Goal: Task Accomplishment & Management: Manage account settings

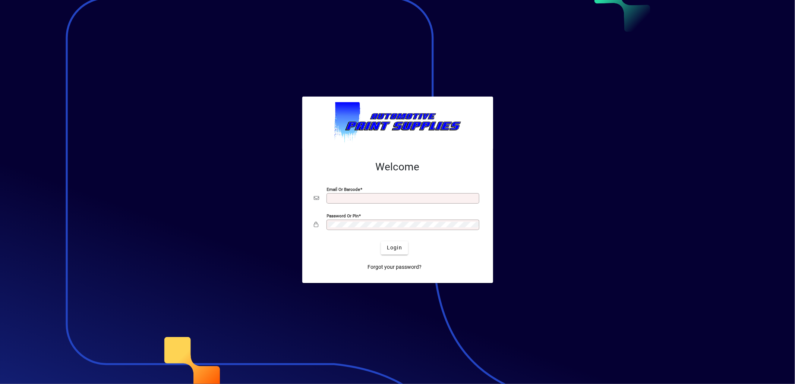
type input "**********"
click at [381, 251] on div "Login" at bounding box center [394, 247] width 167 height 13
click at [391, 250] on span "Login" at bounding box center [394, 248] width 15 height 8
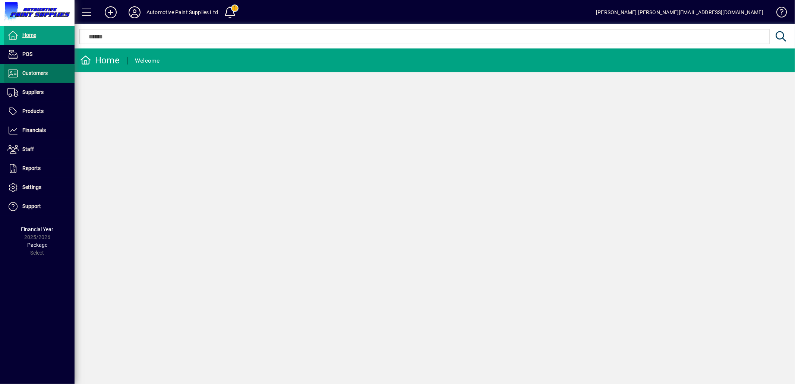
click at [31, 73] on span "Customers" at bounding box center [34, 73] width 25 height 6
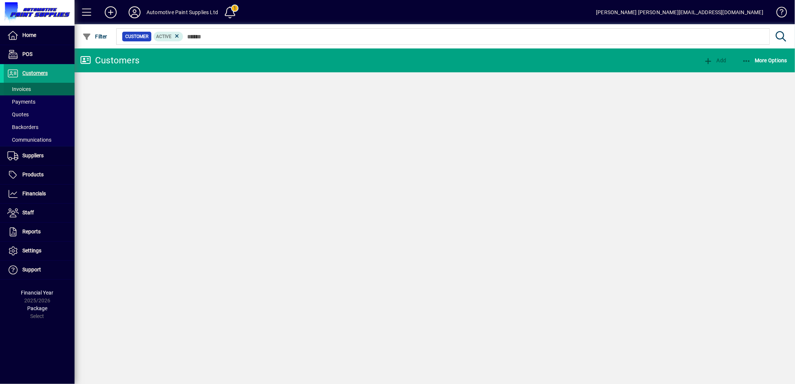
click at [28, 86] on span "Invoices" at bounding box center [18, 89] width 23 height 6
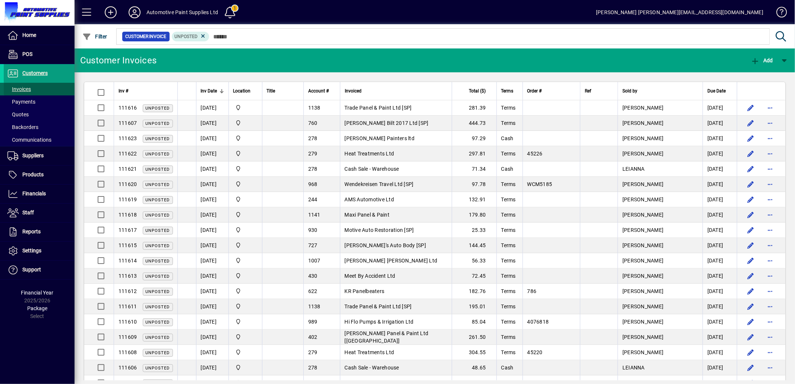
click at [21, 87] on span "Invoices" at bounding box center [18, 89] width 23 height 6
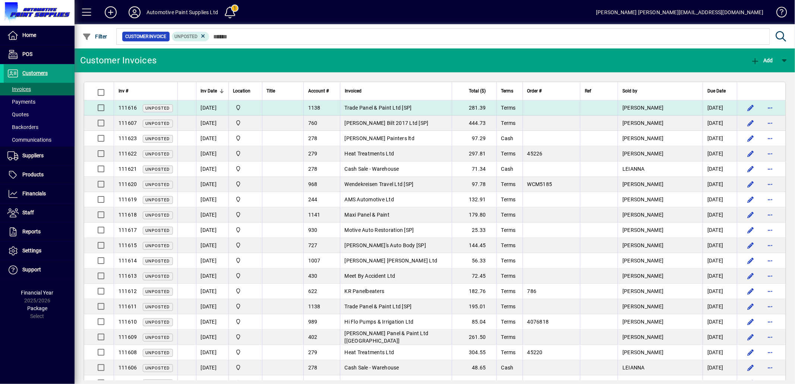
click at [394, 107] on span "Trade Panel & Paint Ltd [SP]" at bounding box center [378, 108] width 67 height 6
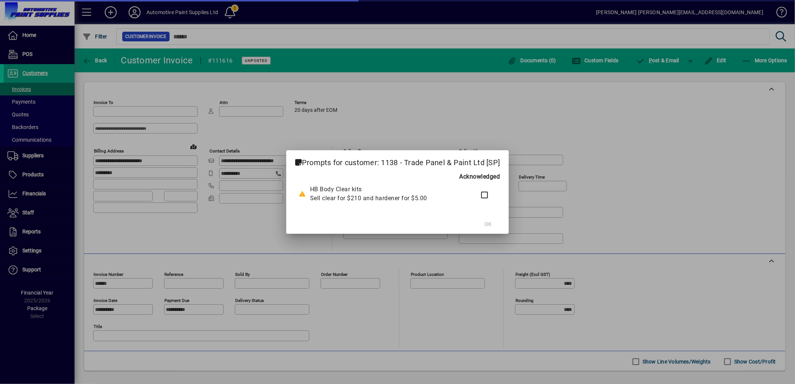
type input "**********"
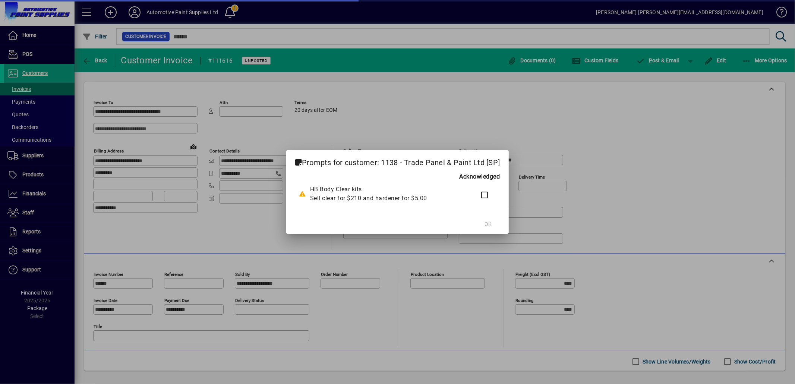
type input "**********"
click at [485, 220] on span "OK" at bounding box center [488, 224] width 7 height 8
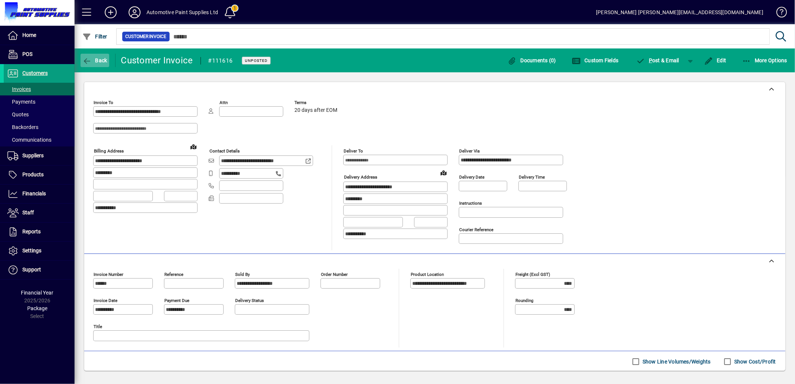
click at [91, 60] on span "Back" at bounding box center [94, 60] width 25 height 6
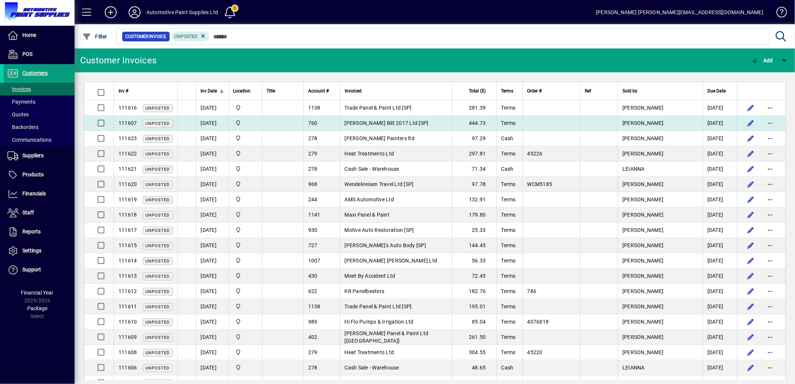
click at [411, 125] on td "Acker Bilt 2017 Ltd [SP]" at bounding box center [396, 123] width 112 height 15
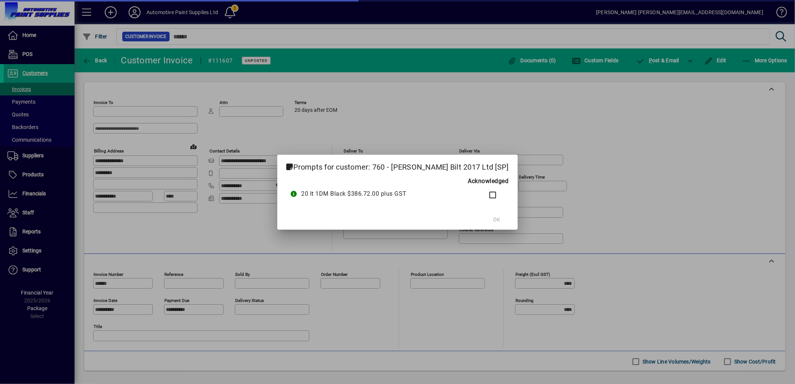
type input "**********"
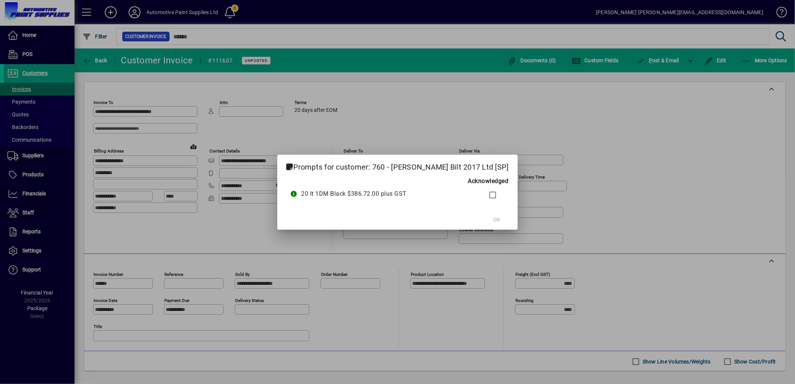
click at [477, 218] on mat-dialog-actions "OK" at bounding box center [397, 220] width 240 height 20
click at [493, 216] on span "OK" at bounding box center [496, 220] width 7 height 8
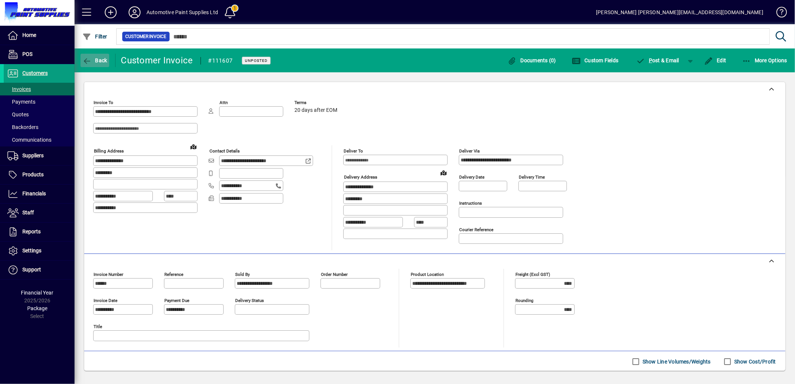
click at [87, 63] on icon "button" at bounding box center [86, 60] width 9 height 7
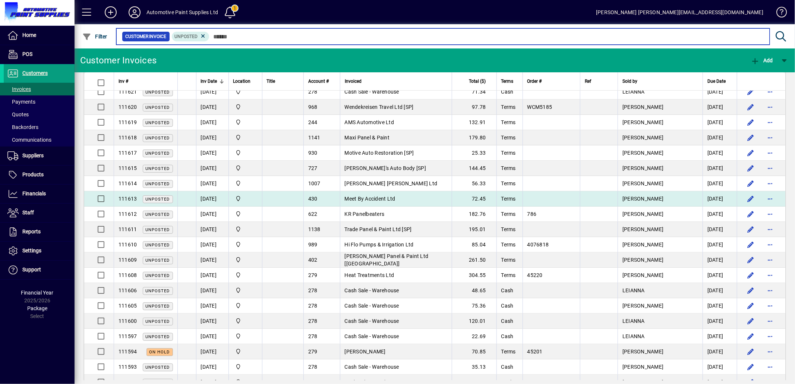
scroll to position [124, 0]
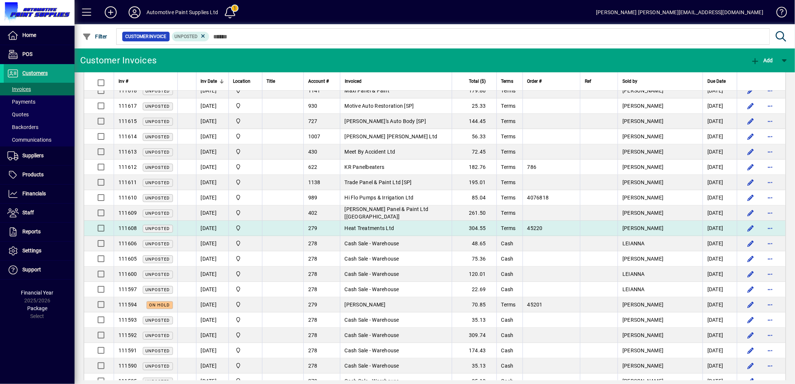
click at [379, 229] on span "Heat Treatments Ltd" at bounding box center [370, 228] width 50 height 6
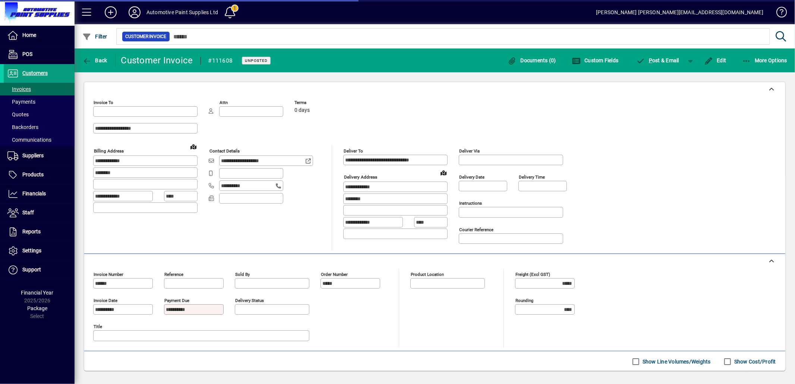
type input "**********"
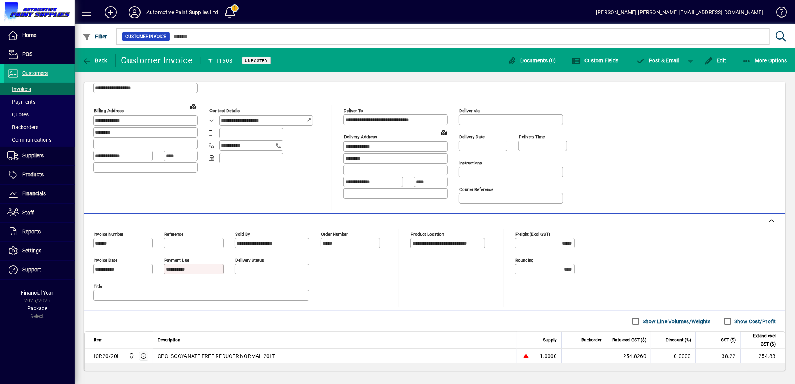
scroll to position [98, 0]
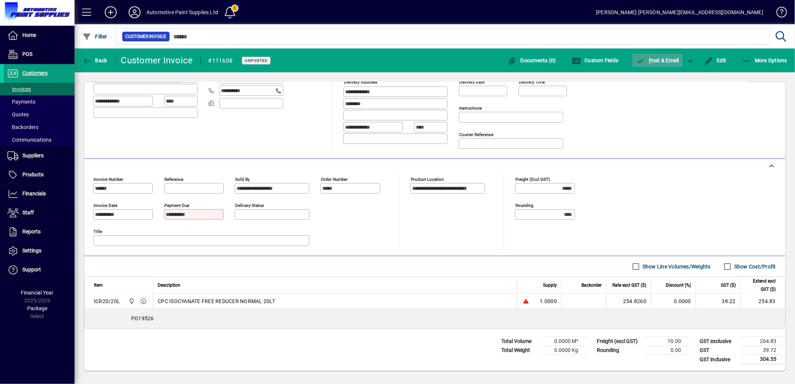
click at [662, 57] on span "P ost & Email" at bounding box center [658, 60] width 43 height 6
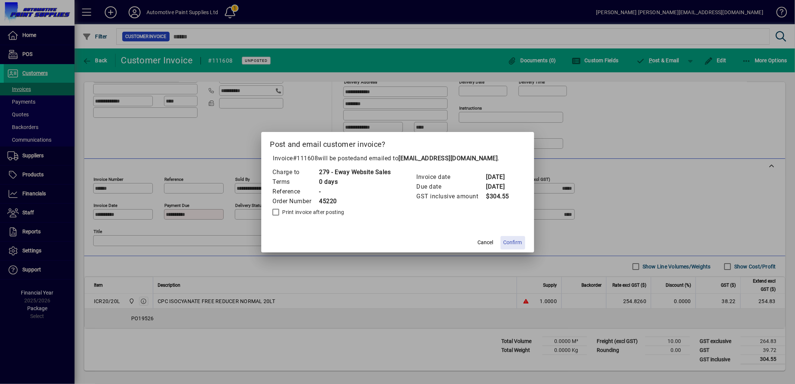
click at [514, 238] on span at bounding box center [513, 243] width 25 height 18
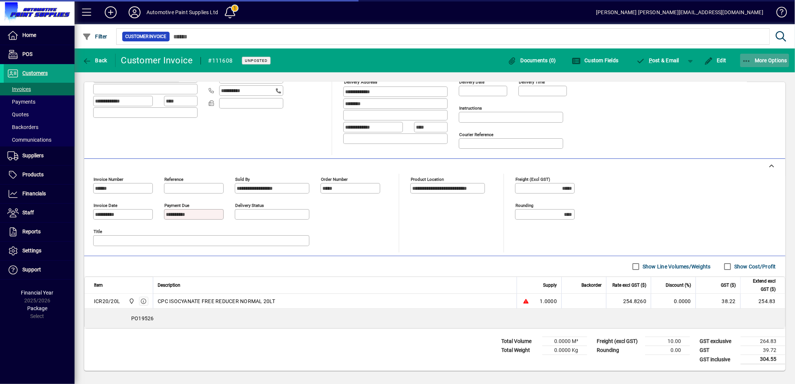
click at [750, 60] on icon "button" at bounding box center [746, 60] width 9 height 7
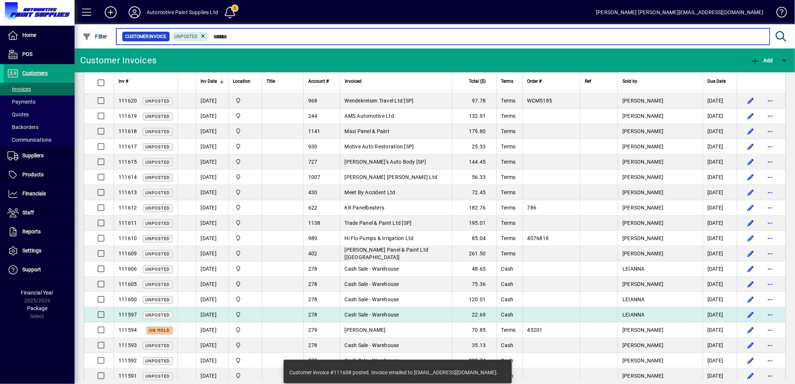
scroll to position [124, 0]
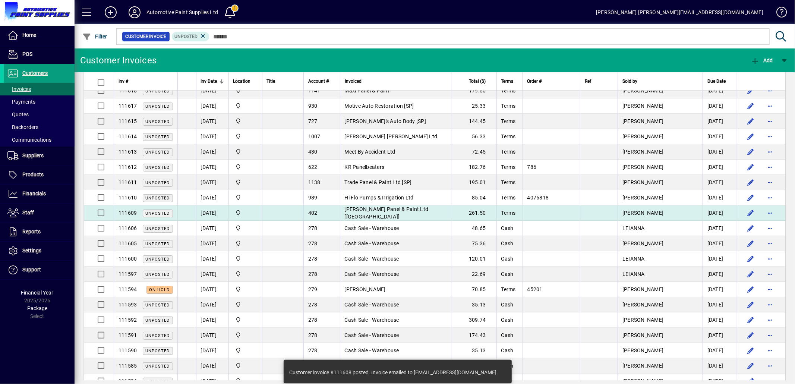
click at [403, 213] on span "Roy Mahoney Panel & Paint Ltd [SP]" at bounding box center [387, 212] width 84 height 13
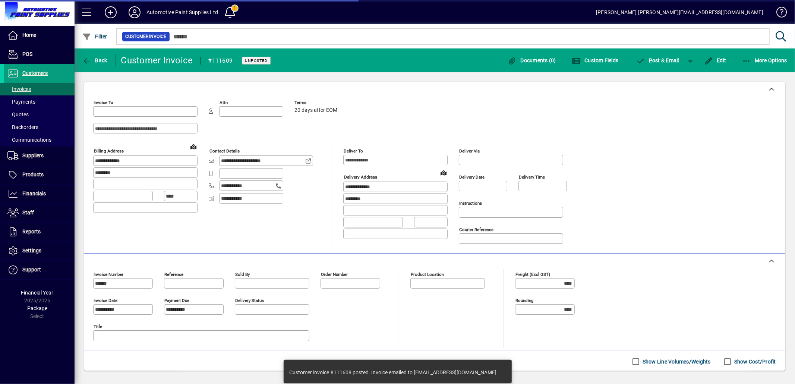
type input "**********"
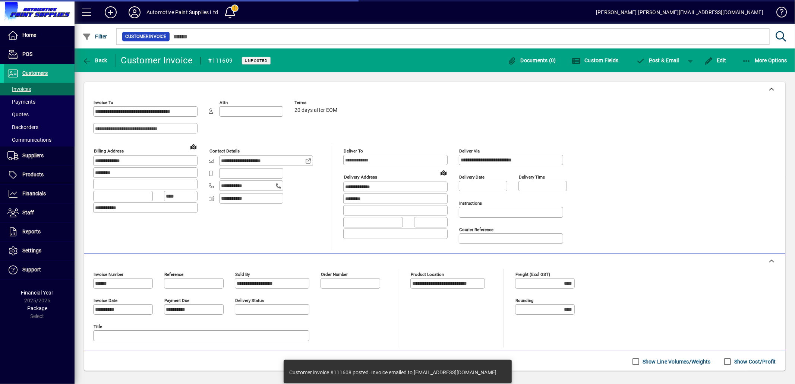
scroll to position [109, 0]
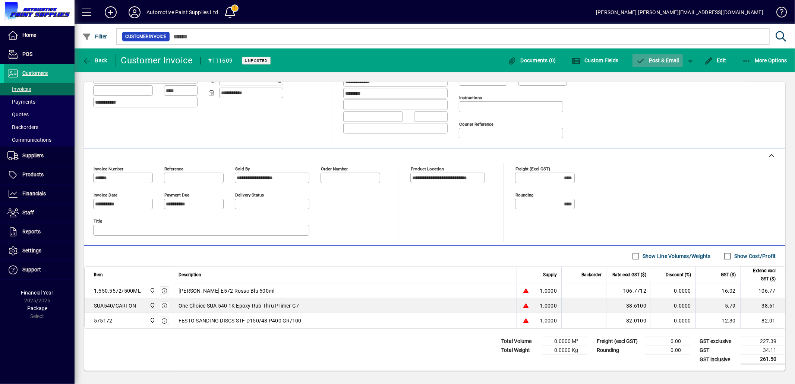
click at [665, 59] on span "P ost & Email" at bounding box center [658, 60] width 43 height 6
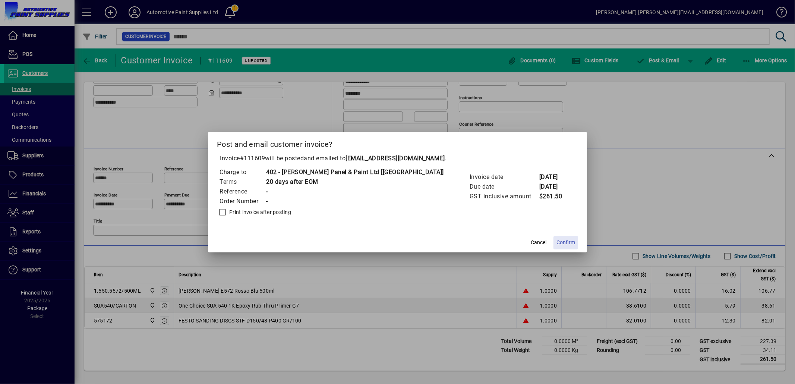
click at [557, 241] on span "Confirm" at bounding box center [566, 243] width 19 height 8
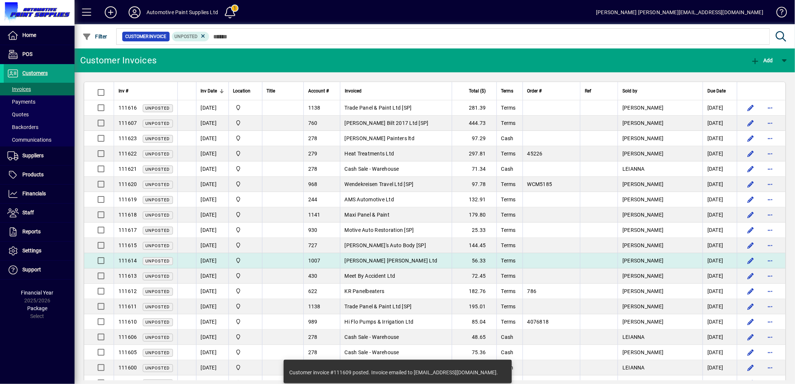
click at [392, 261] on span "Poull Anderson Ltd" at bounding box center [391, 261] width 93 height 6
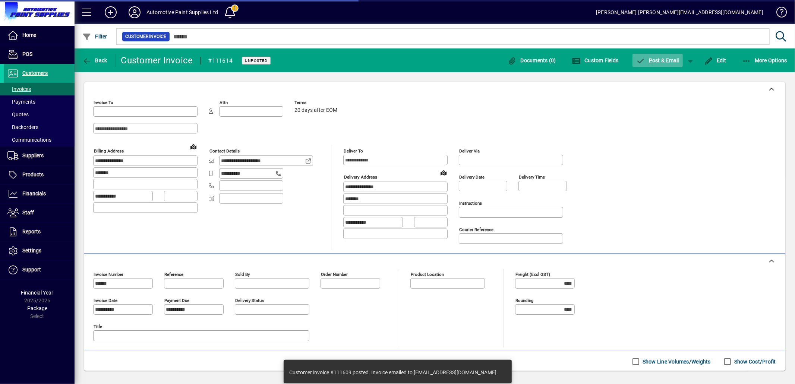
type input "**********"
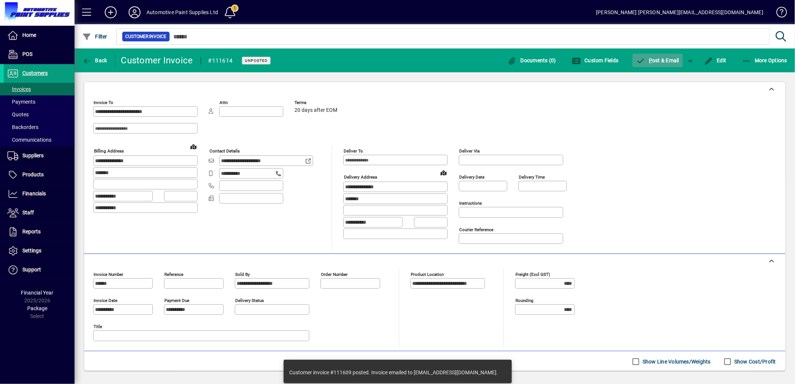
click at [654, 61] on span "P ost & Email" at bounding box center [658, 60] width 43 height 6
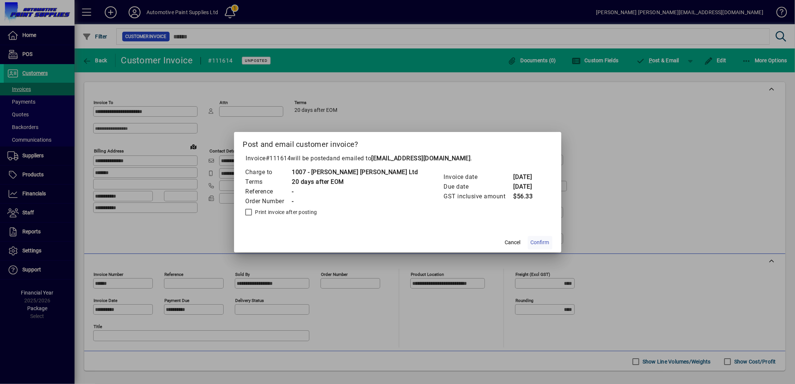
click at [531, 242] on span "Confirm" at bounding box center [540, 243] width 19 height 8
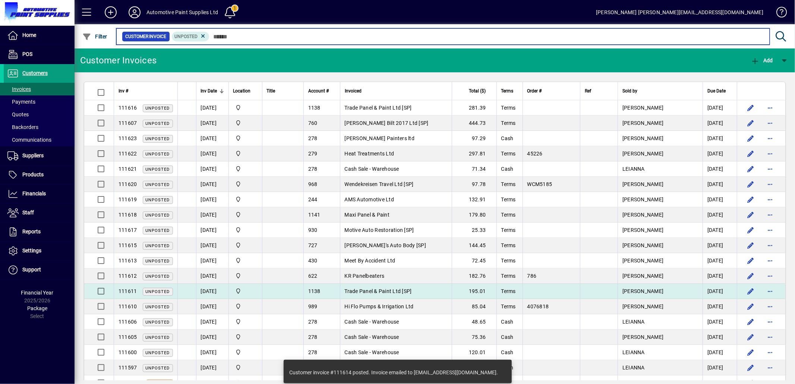
scroll to position [83, 0]
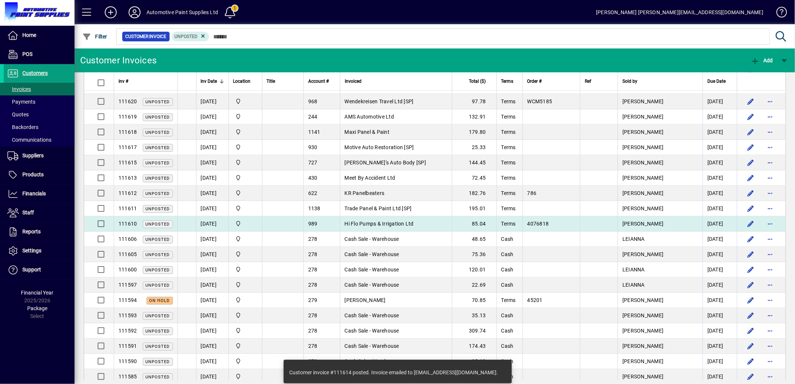
click at [414, 221] on span "Hi Flo Pumps & Irrigation Ltd" at bounding box center [379, 224] width 69 height 6
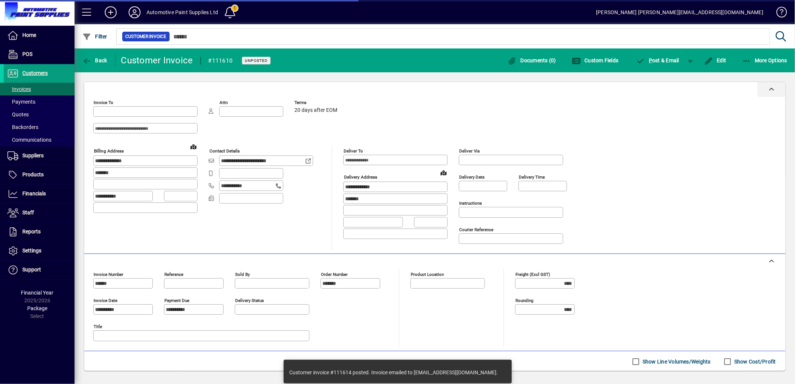
type input "**********"
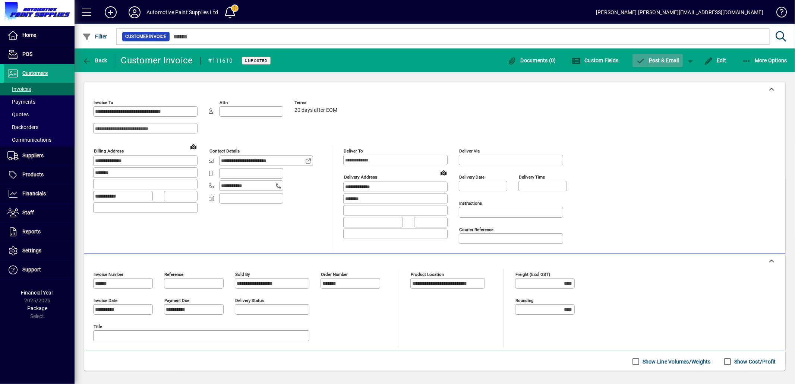
click at [665, 60] on span "P ost & Email" at bounding box center [658, 60] width 43 height 6
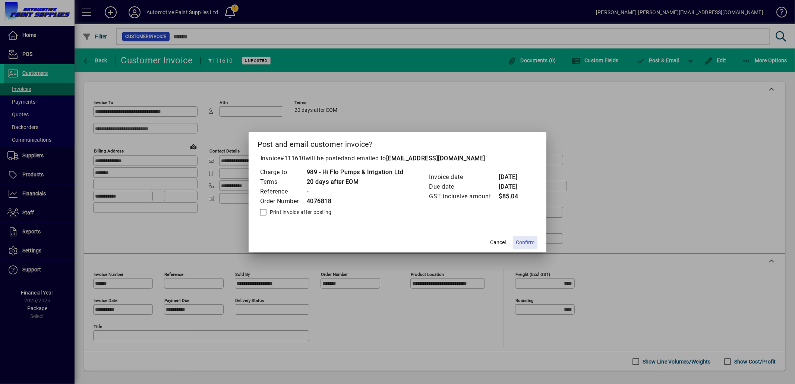
click at [526, 236] on span at bounding box center [525, 243] width 25 height 18
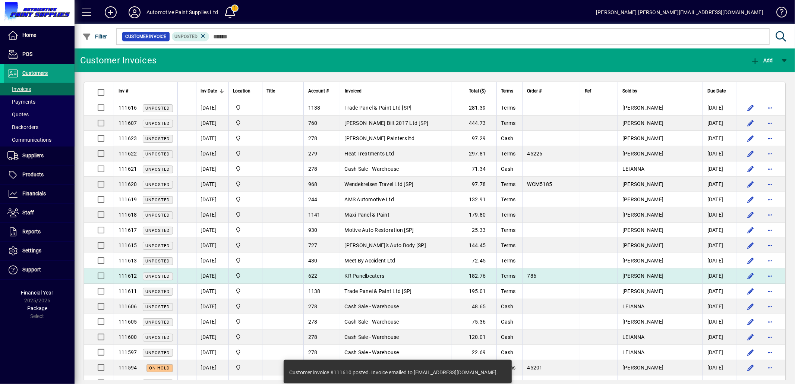
click at [385, 273] on span "KR Panelbeaters" at bounding box center [365, 276] width 40 height 6
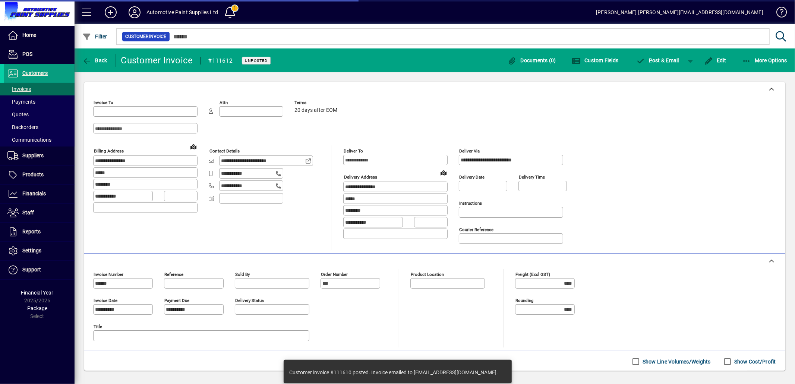
type input "**********"
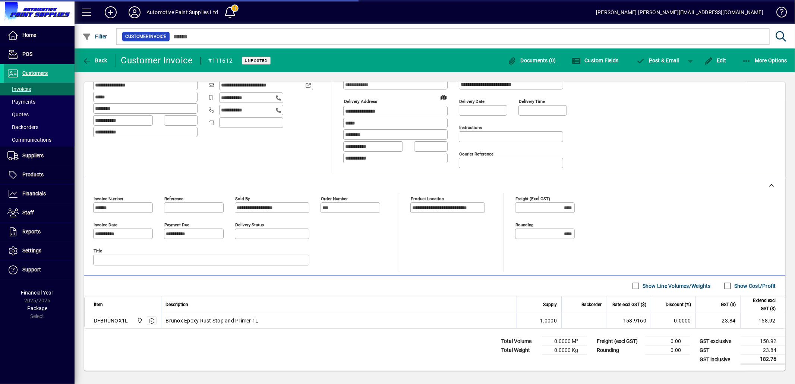
scroll to position [79, 0]
click at [663, 58] on span "P ost & Email" at bounding box center [658, 60] width 43 height 6
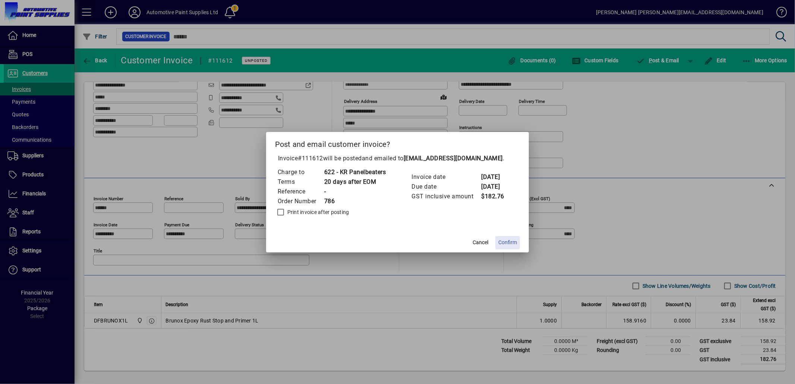
click at [509, 241] on span "Confirm" at bounding box center [508, 243] width 19 height 8
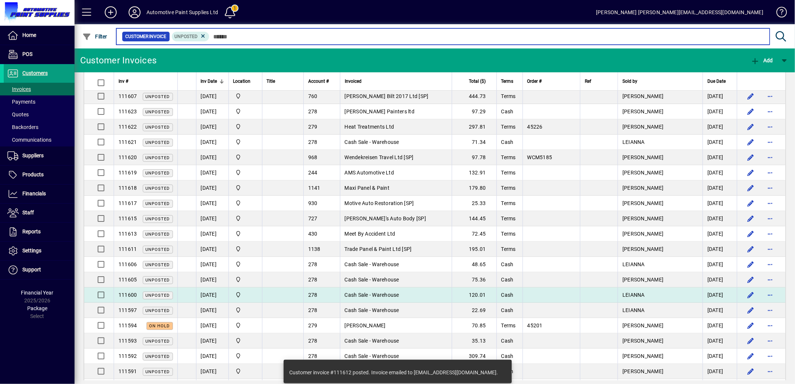
scroll to position [41, 0]
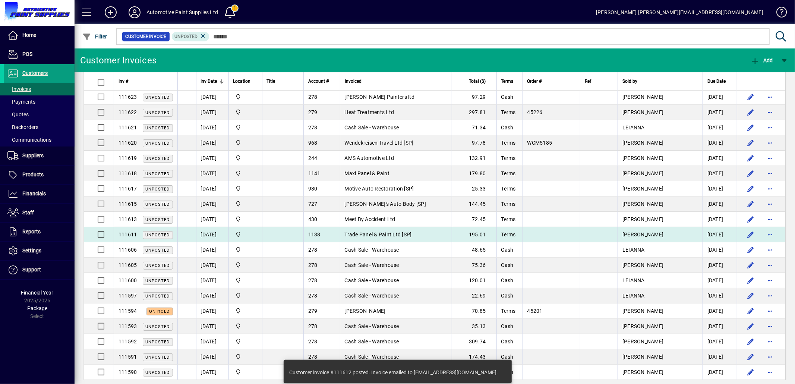
click at [402, 235] on span "Trade Panel & Paint Ltd [SP]" at bounding box center [378, 235] width 67 height 6
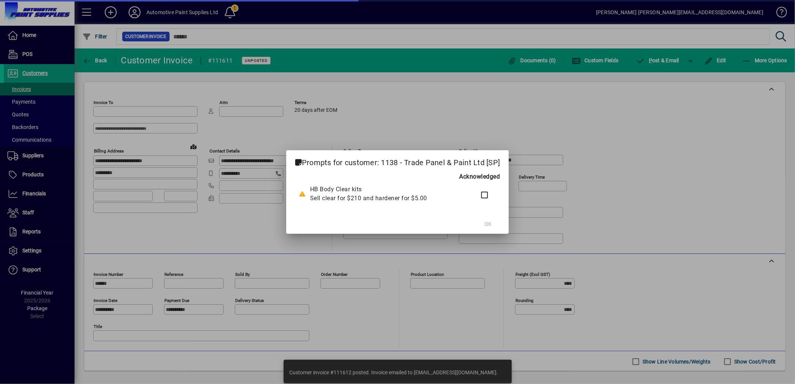
type input "**********"
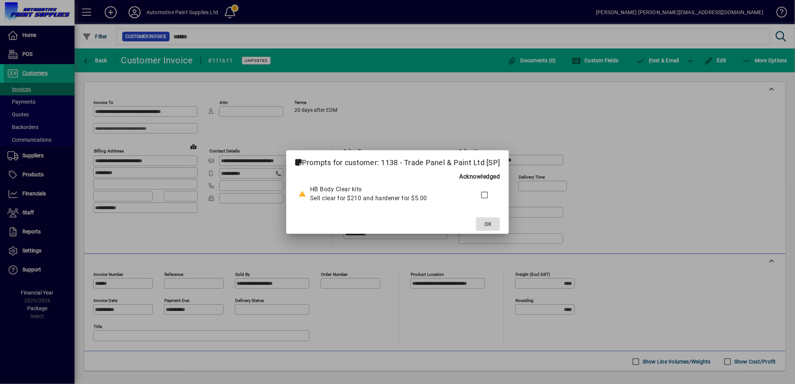
click at [492, 222] on span at bounding box center [488, 224] width 24 height 18
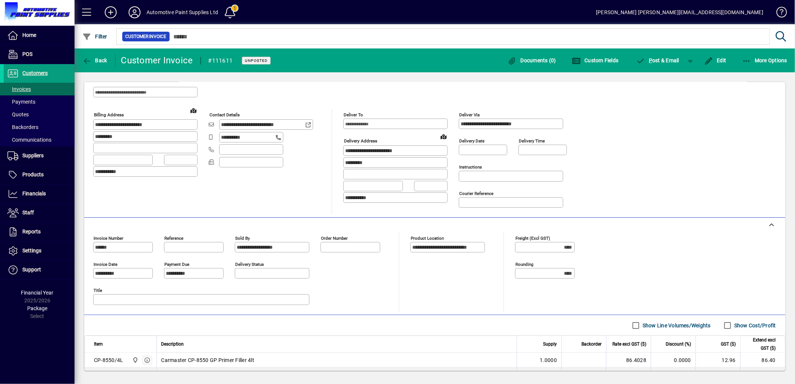
scroll to position [124, 0]
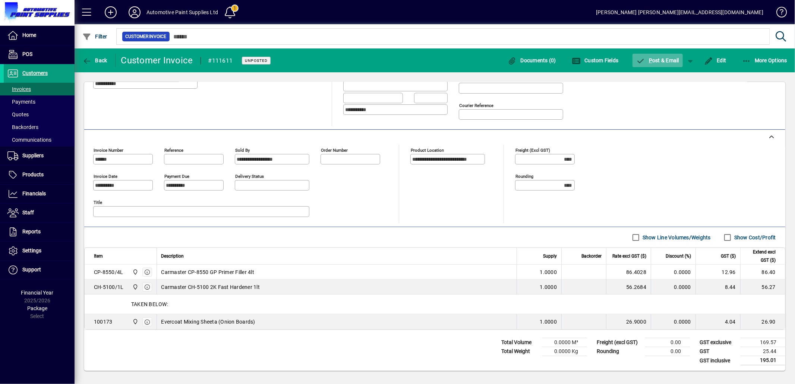
click at [666, 61] on span "P ost & Email" at bounding box center [658, 60] width 43 height 6
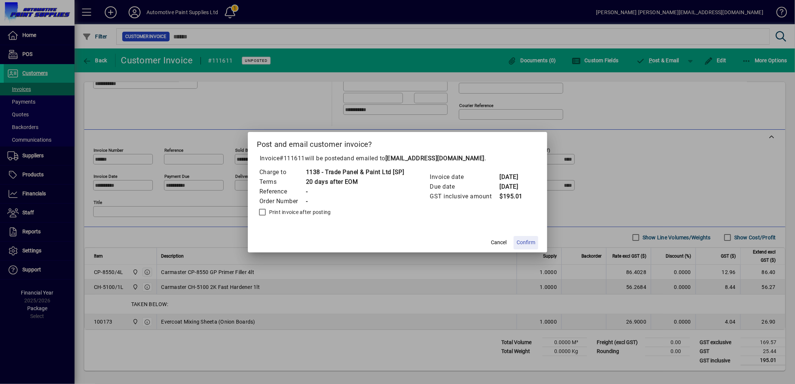
click at [524, 242] on span "Confirm" at bounding box center [526, 243] width 19 height 8
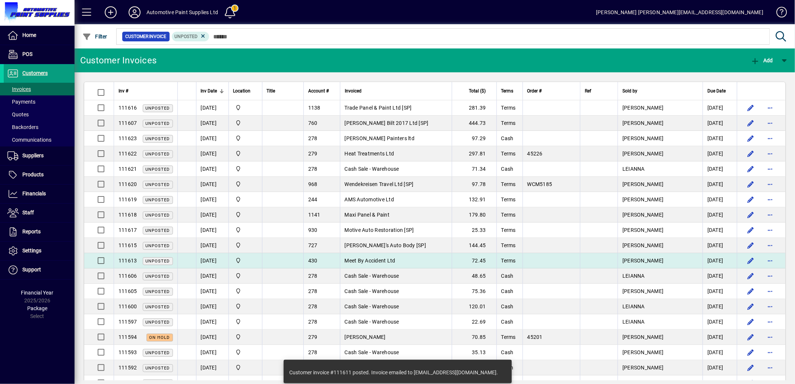
click at [387, 259] on span "Meet By Accident Ltd" at bounding box center [370, 261] width 51 height 6
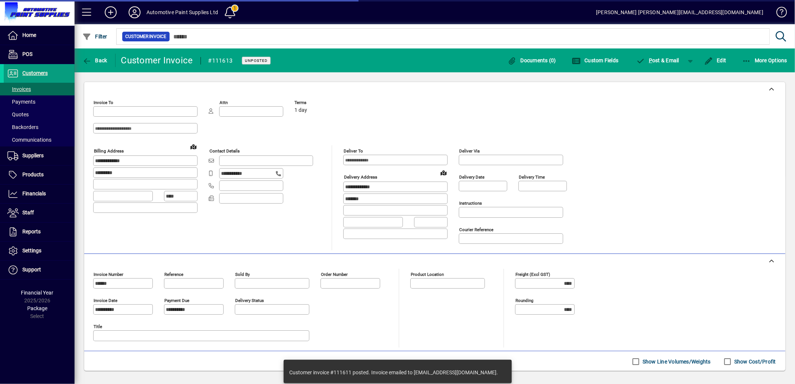
type input "**********"
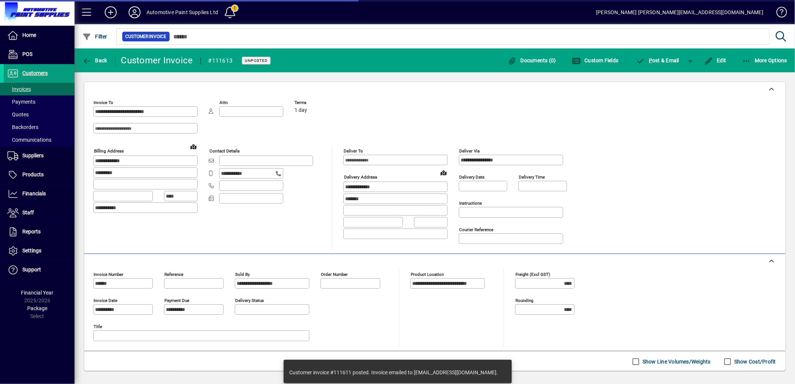
scroll to position [79, 0]
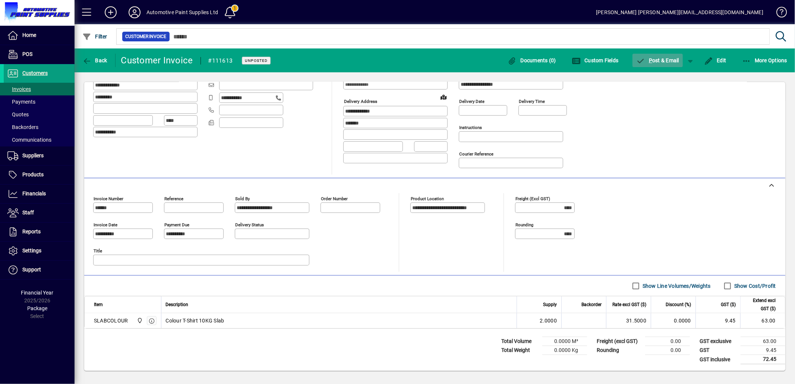
click at [660, 55] on span "button" at bounding box center [658, 60] width 51 height 18
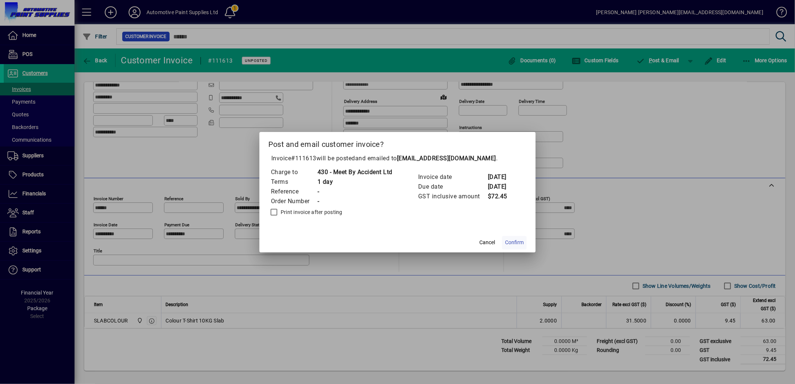
click at [509, 239] on span "Confirm" at bounding box center [514, 243] width 19 height 8
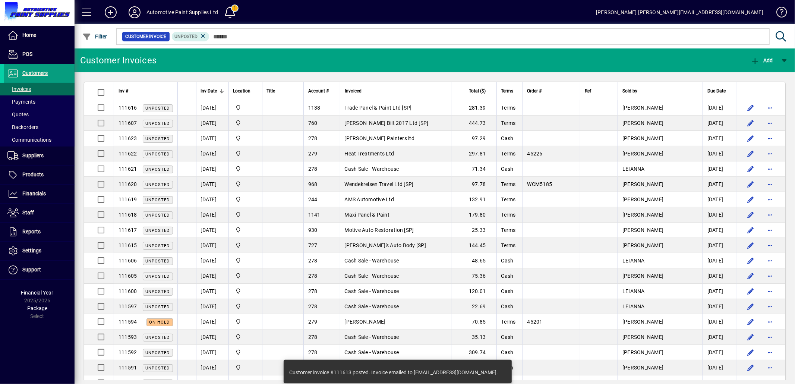
drag, startPoint x: 386, startPoint y: 247, endPoint x: 396, endPoint y: 245, distance: 9.5
click at [387, 247] on span "Merlin's Auto Body [SP]" at bounding box center [386, 245] width 82 height 6
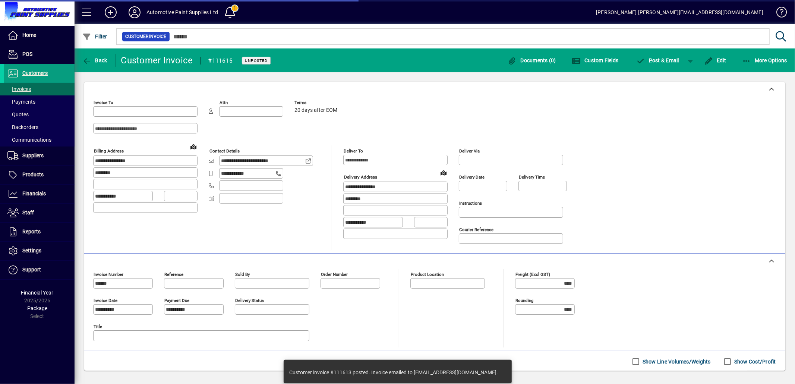
type input "**********"
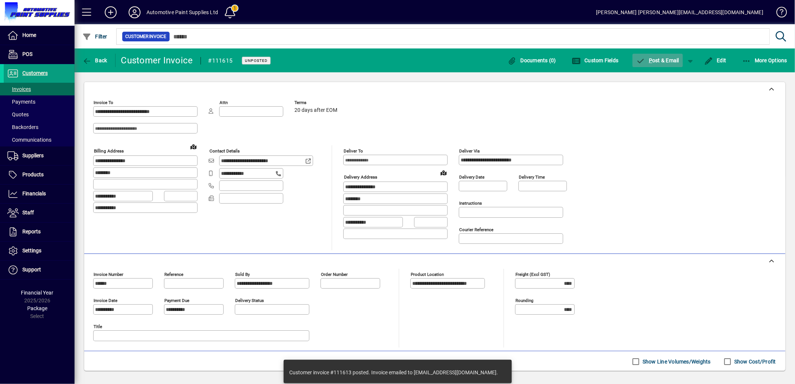
click at [666, 61] on span "P ost & Email" at bounding box center [658, 60] width 43 height 6
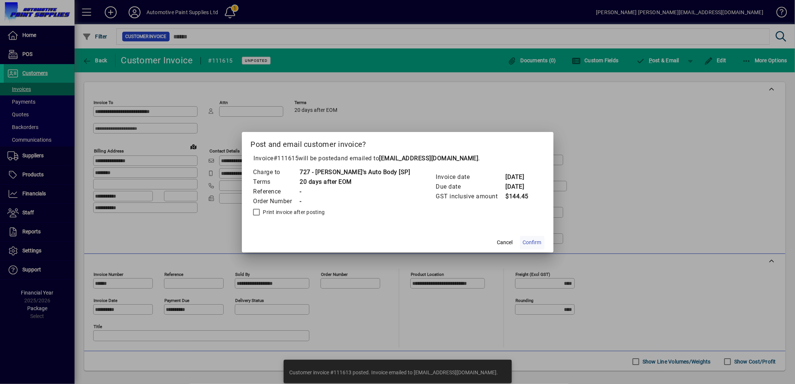
click at [523, 241] on span "Confirm" at bounding box center [532, 243] width 19 height 8
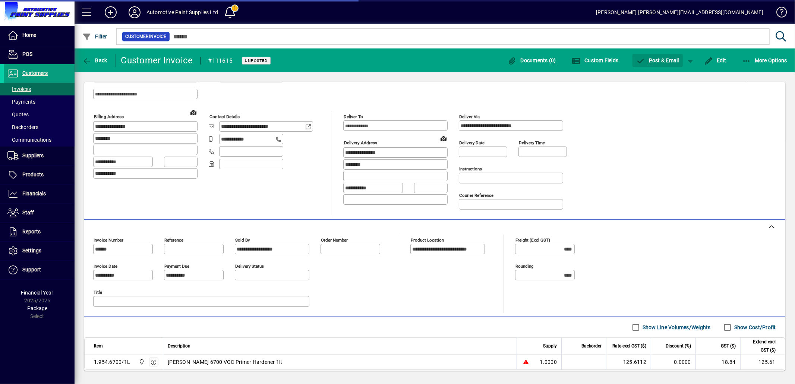
scroll to position [79, 0]
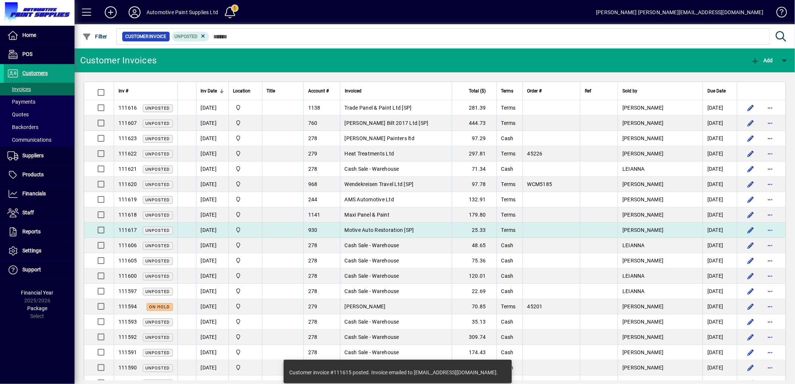
click at [402, 228] on span "Motive Auto Restoration [SP]" at bounding box center [379, 230] width 69 height 6
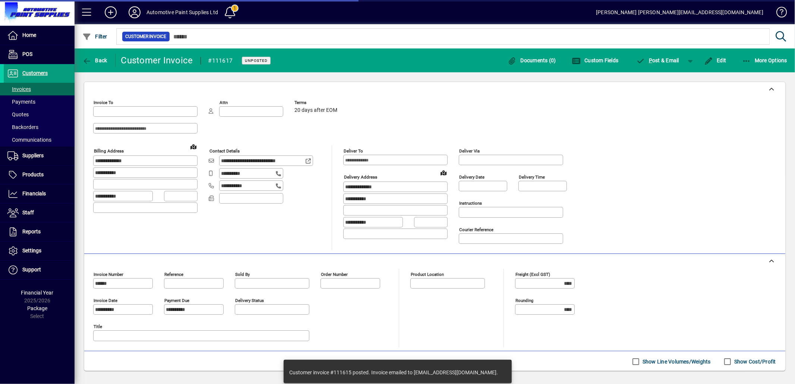
type input "**********"
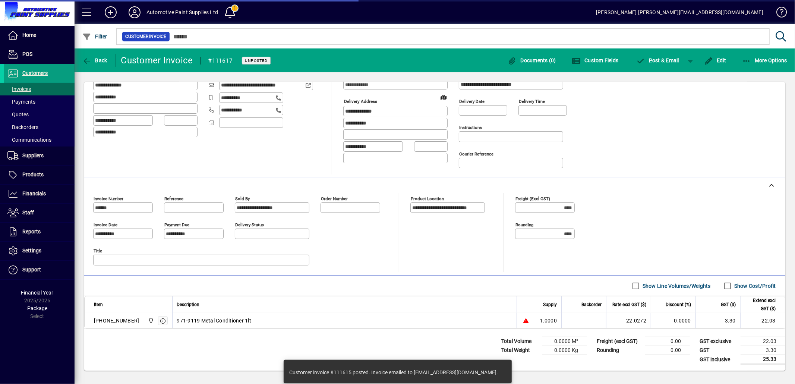
scroll to position [79, 0]
click at [654, 60] on span "P ost & Email" at bounding box center [658, 60] width 43 height 6
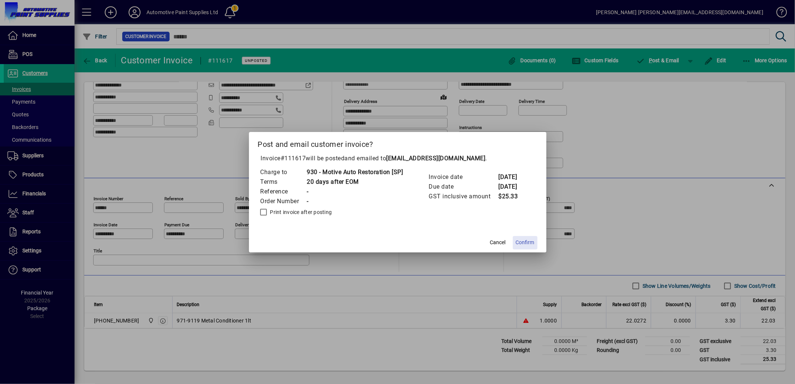
click at [530, 244] on span "Confirm" at bounding box center [525, 243] width 19 height 8
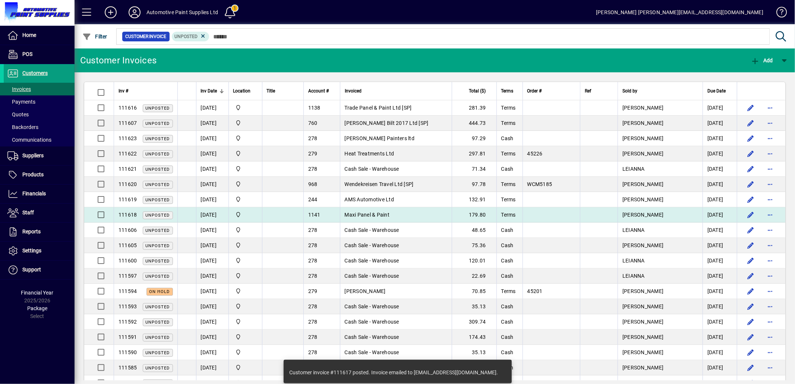
click at [387, 215] on span "Maxi Panel & Paint" at bounding box center [367, 215] width 45 height 6
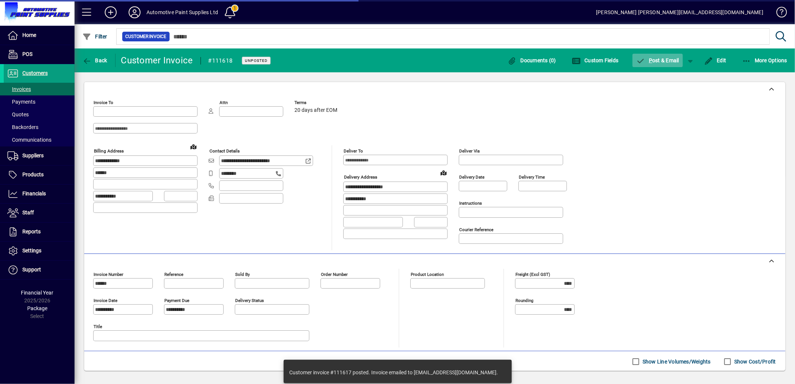
type input "**********"
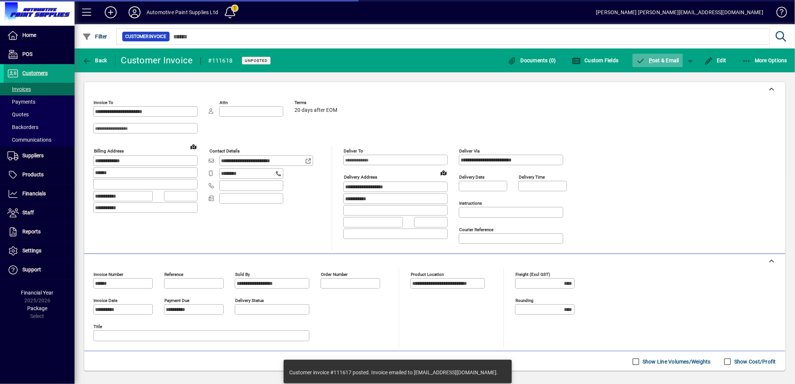
click at [663, 59] on span "P ost & Email" at bounding box center [658, 60] width 43 height 6
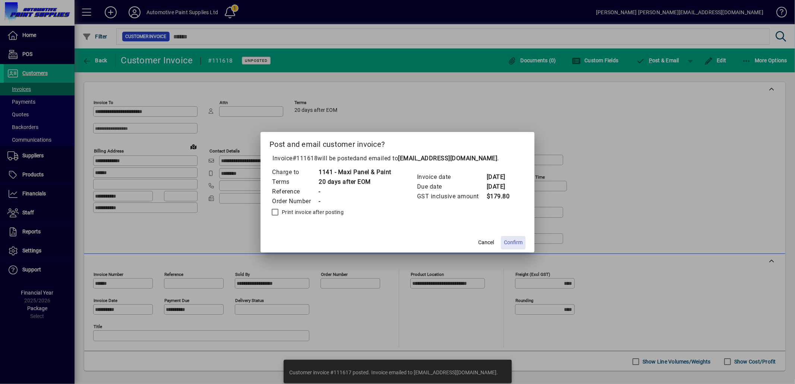
click at [510, 244] on span "Confirm" at bounding box center [513, 243] width 19 height 8
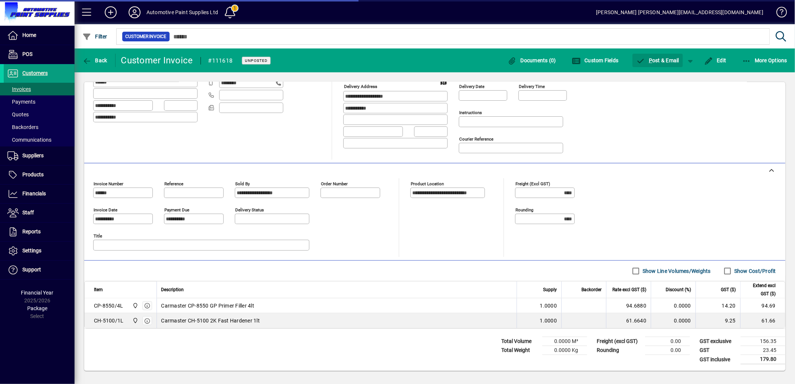
scroll to position [94, 0]
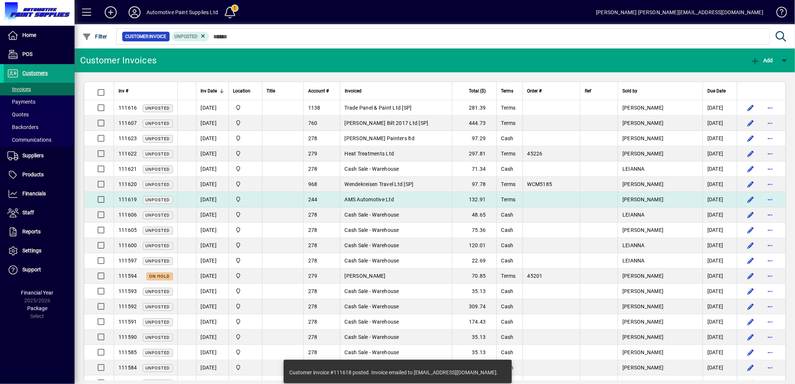
click at [388, 201] on span "AMS Automotive Ltd" at bounding box center [370, 200] width 50 height 6
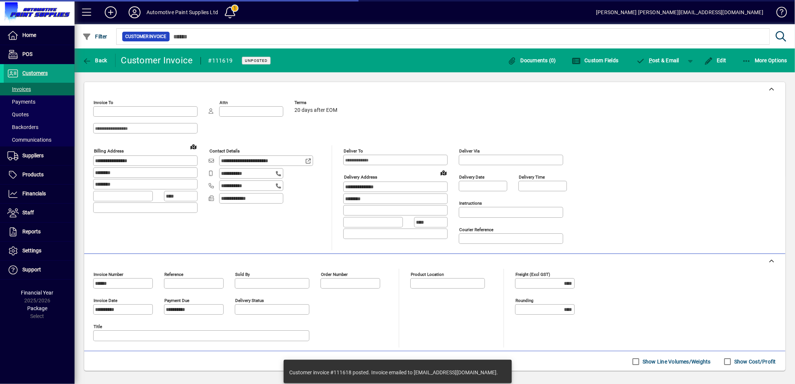
type input "**********"
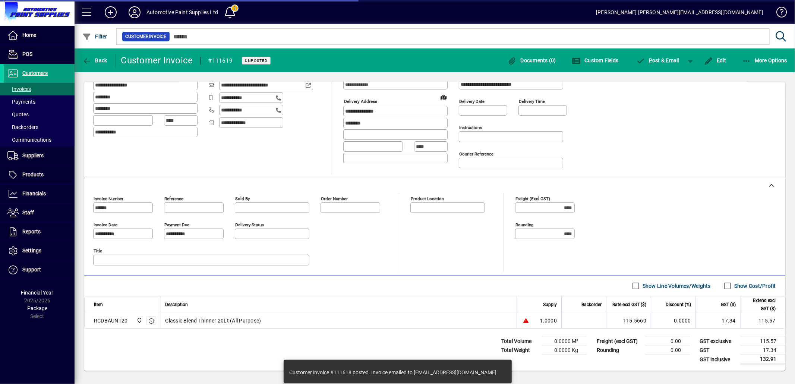
type input "**********"
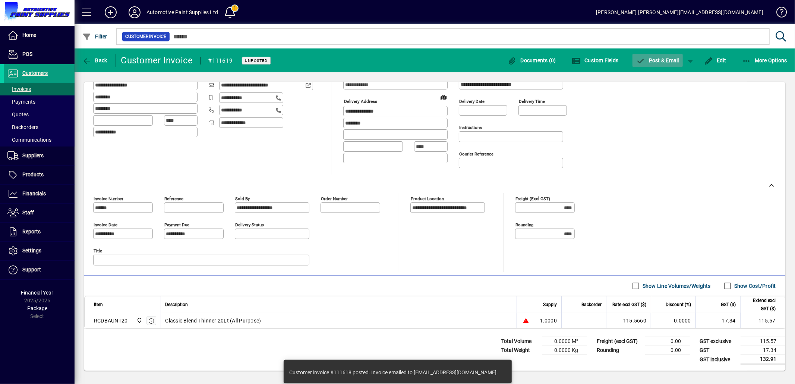
click at [660, 62] on span "P ost & Email" at bounding box center [658, 60] width 43 height 6
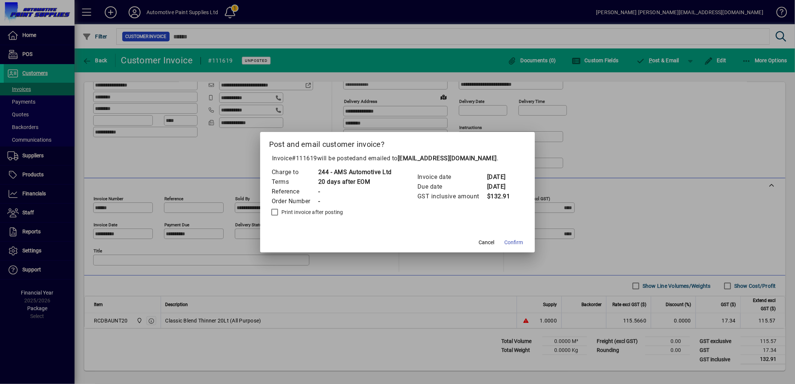
drag, startPoint x: 516, startPoint y: 236, endPoint x: 516, endPoint y: 232, distance: 3.7
click at [516, 236] on button "Confirm" at bounding box center [514, 242] width 25 height 13
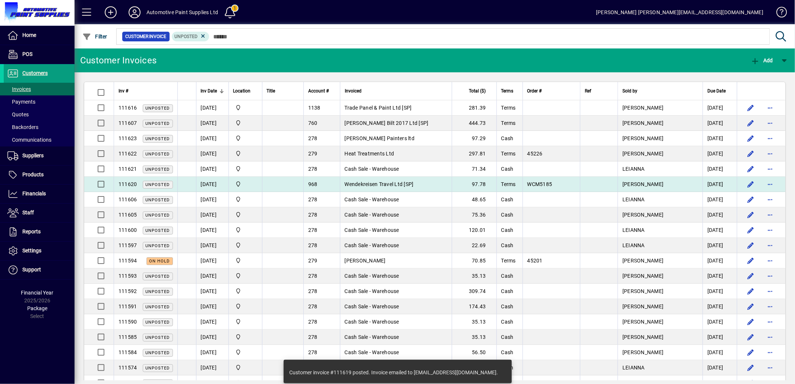
click at [395, 184] on span "Wendekreisen Travel Ltd [SP]" at bounding box center [379, 184] width 69 height 6
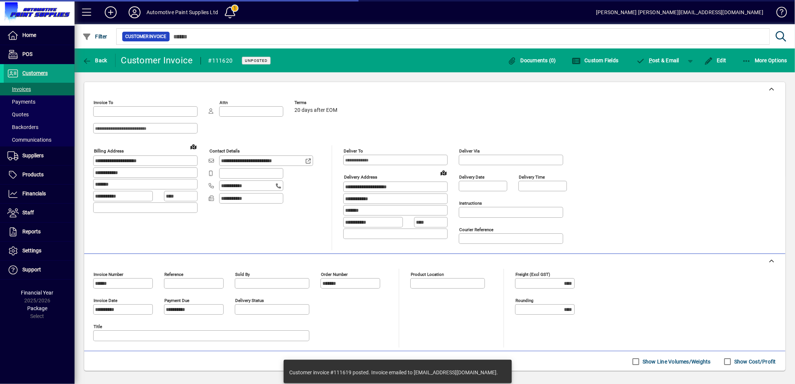
type input "**********"
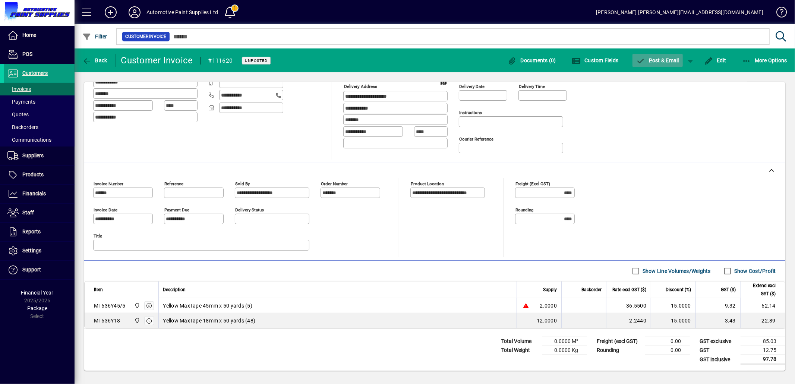
click at [657, 60] on span "P ost & Email" at bounding box center [658, 60] width 43 height 6
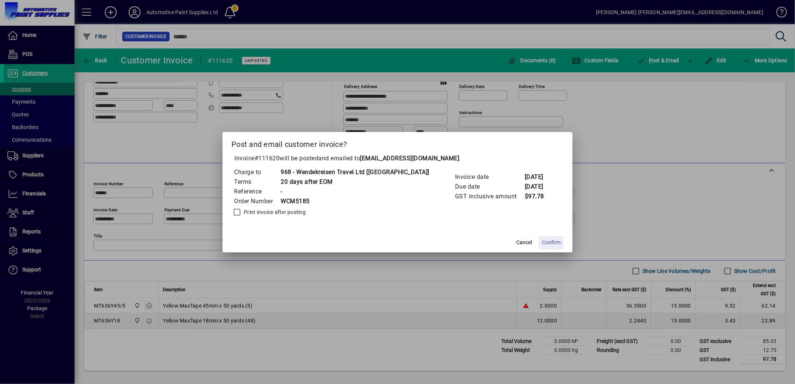
drag, startPoint x: 526, startPoint y: 241, endPoint x: 524, endPoint y: 234, distance: 6.6
click at [542, 239] on span "Confirm" at bounding box center [551, 243] width 19 height 8
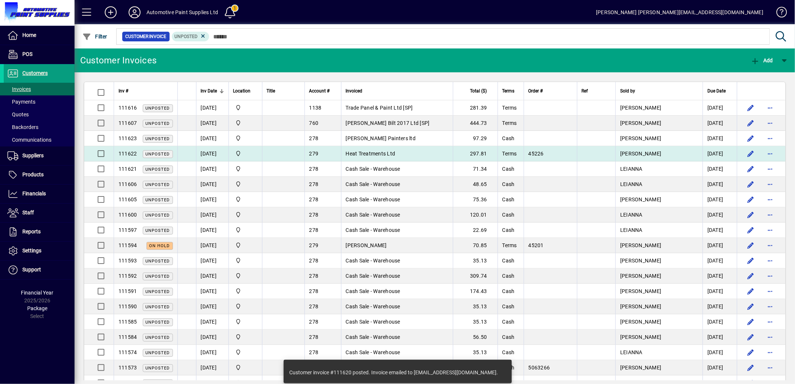
click at [383, 154] on span "Heat Treatments Ltd" at bounding box center [371, 154] width 50 height 6
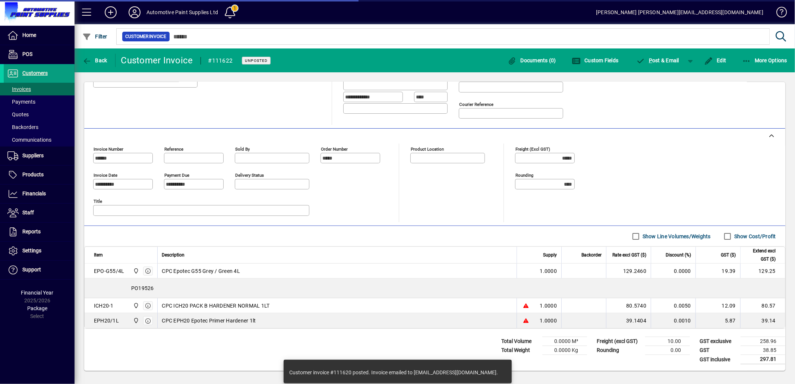
type input "**********"
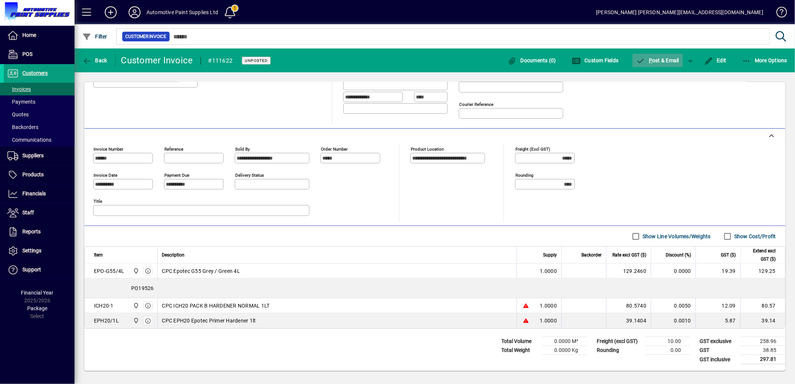
click at [671, 59] on span "P ost & Email" at bounding box center [658, 60] width 43 height 6
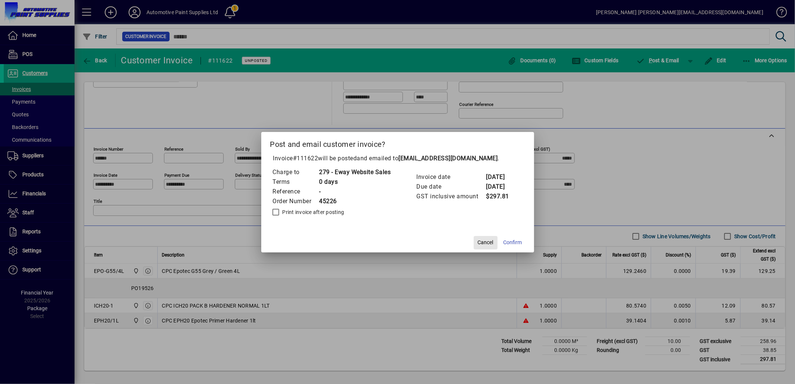
drag, startPoint x: 485, startPoint y: 242, endPoint x: 504, endPoint y: 219, distance: 29.9
click at [486, 241] on span "Cancel" at bounding box center [486, 243] width 16 height 8
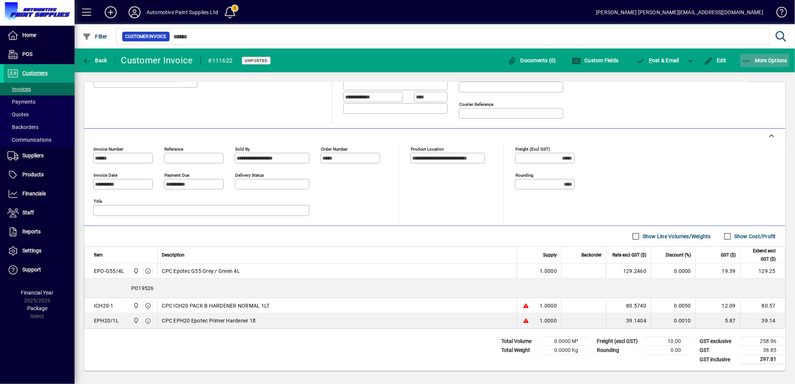
click at [752, 60] on span "More Options" at bounding box center [764, 60] width 45 height 6
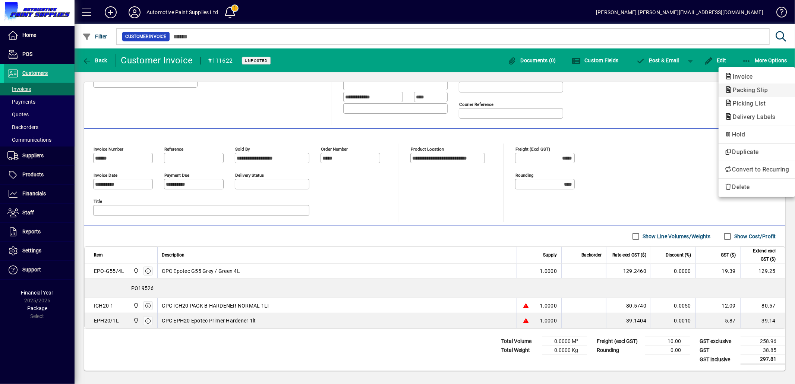
click at [741, 90] on span "Packing Slip" at bounding box center [748, 90] width 47 height 7
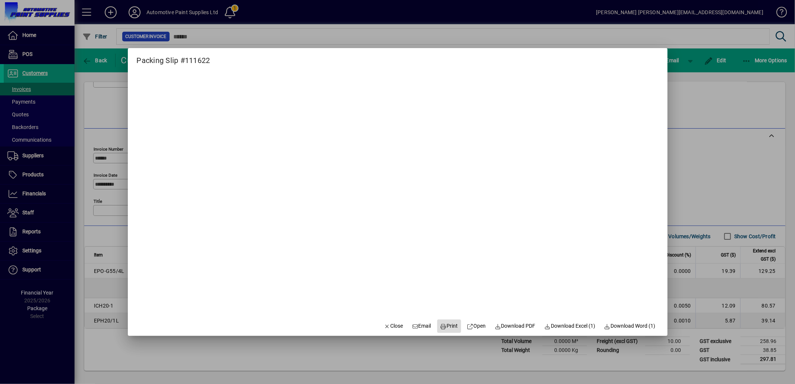
click at [443, 327] on span "Print" at bounding box center [449, 326] width 18 height 8
click at [389, 326] on span "Close" at bounding box center [393, 326] width 19 height 8
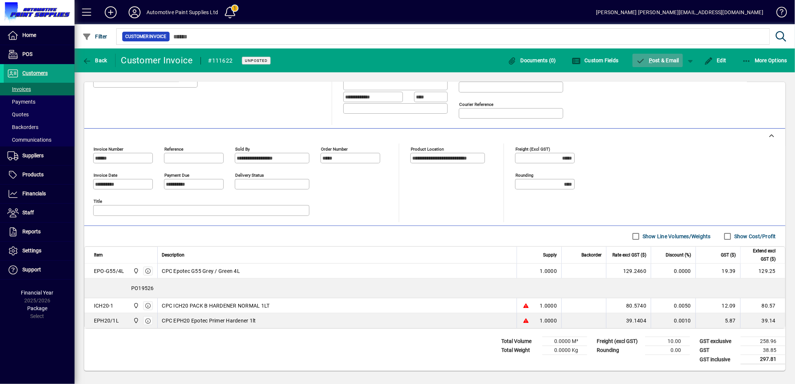
click at [665, 57] on span "P ost & Email" at bounding box center [658, 60] width 43 height 6
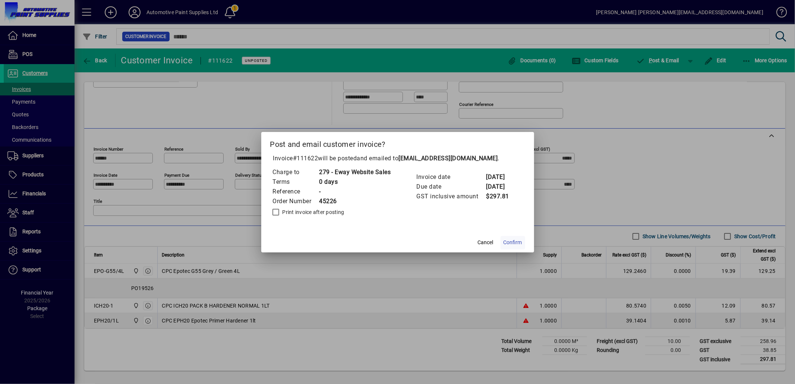
click at [516, 241] on span "Confirm" at bounding box center [513, 243] width 19 height 8
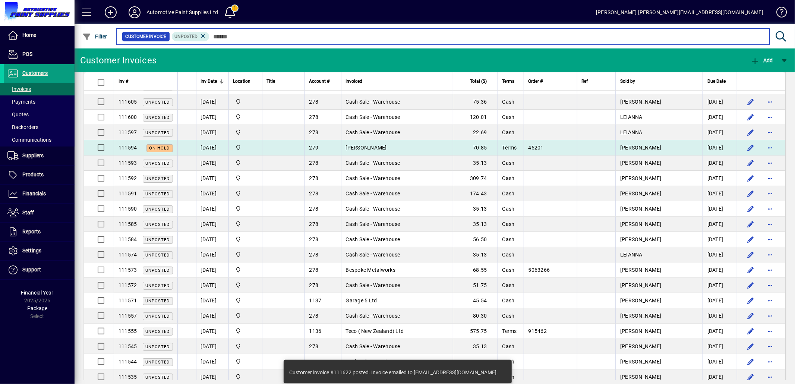
scroll to position [83, 0]
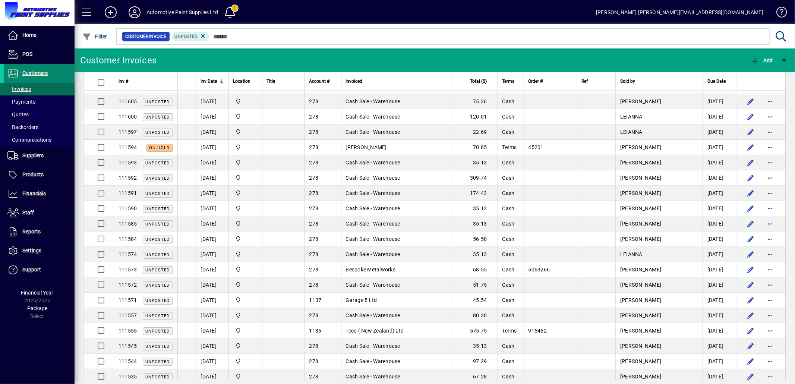
click at [52, 67] on span at bounding box center [39, 74] width 71 height 18
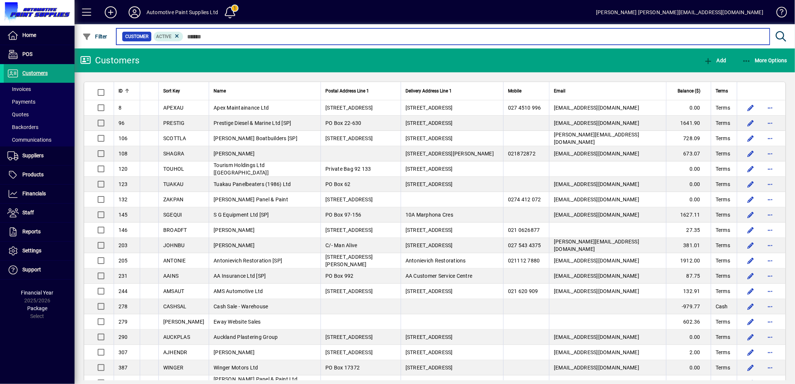
click at [244, 37] on input "text" at bounding box center [473, 36] width 581 height 10
click at [239, 38] on input "text" at bounding box center [473, 36] width 581 height 10
click at [211, 35] on input "text" at bounding box center [473, 36] width 581 height 10
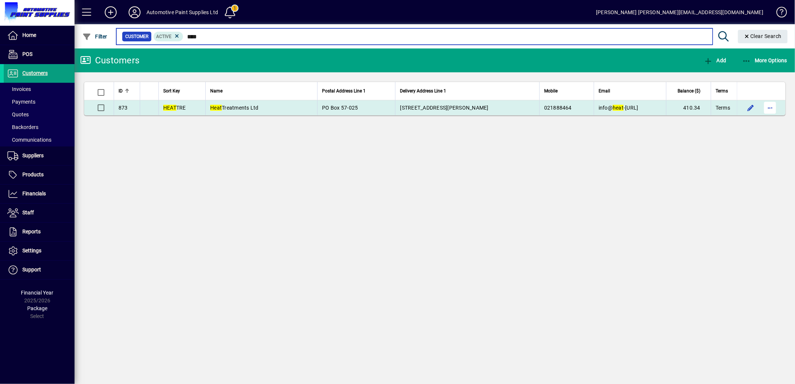
type input "****"
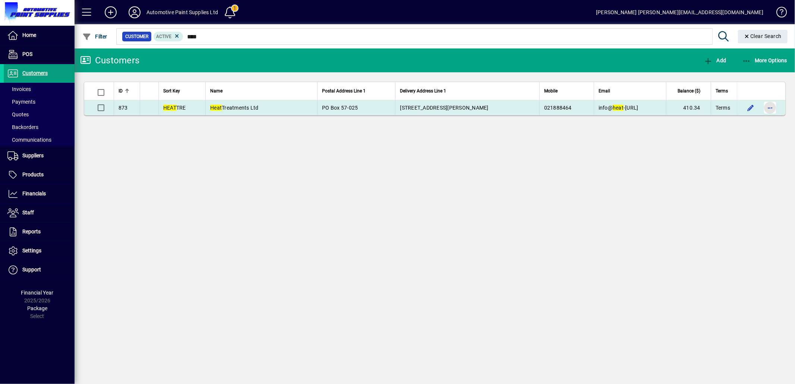
click at [770, 110] on span "button" at bounding box center [771, 108] width 18 height 18
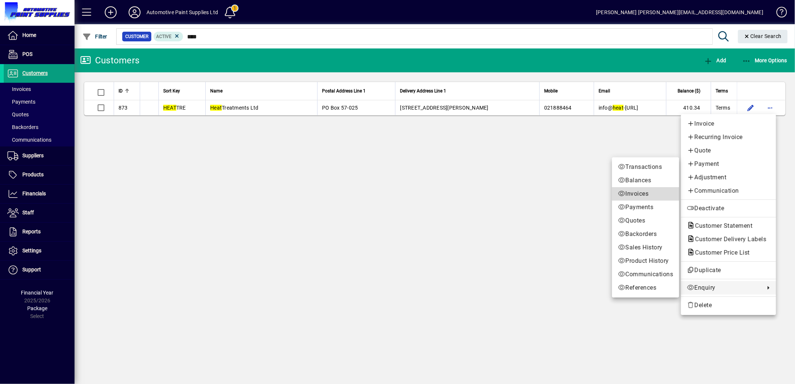
click at [642, 196] on span "Invoices" at bounding box center [645, 193] width 55 height 9
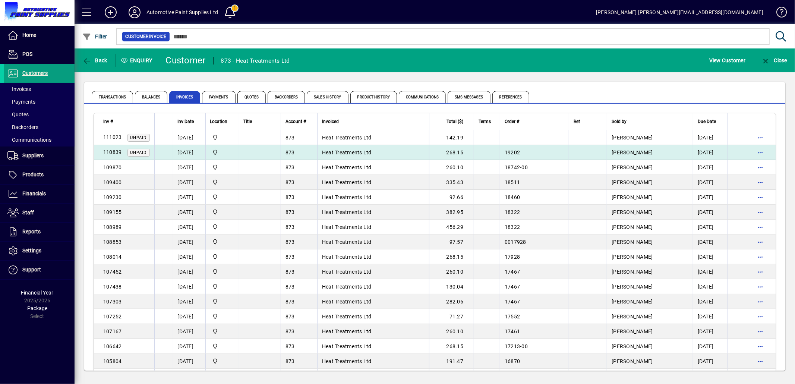
click at [473, 150] on td "268.15" at bounding box center [451, 152] width 45 height 15
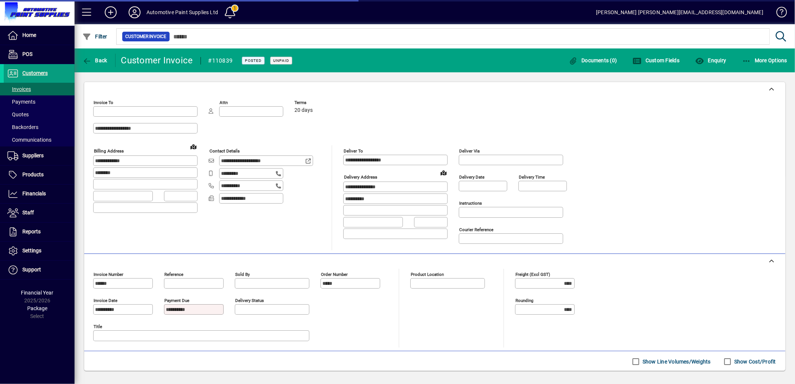
type input "**********"
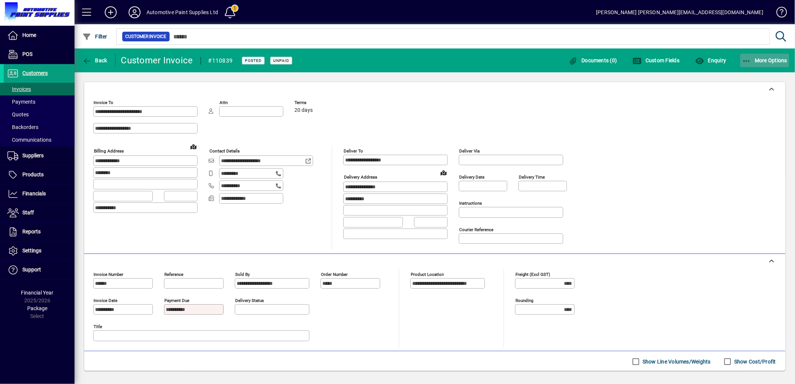
click at [745, 61] on icon "button" at bounding box center [746, 60] width 9 height 7
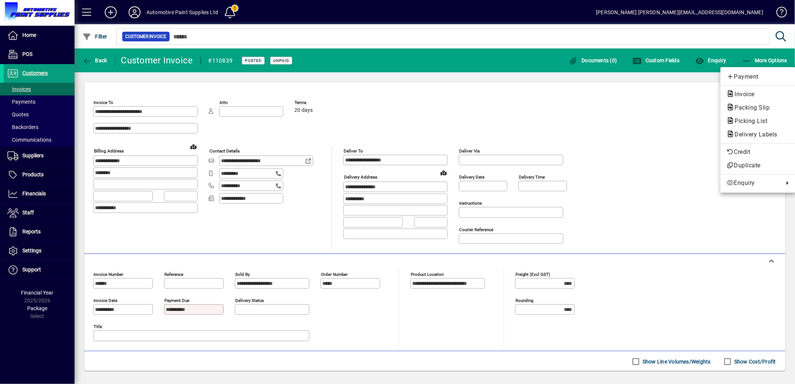
click at [743, 107] on span "Packing Slip" at bounding box center [750, 107] width 47 height 7
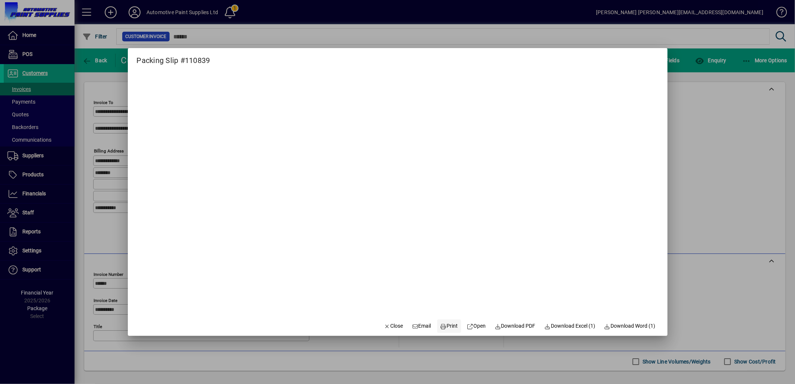
click at [452, 325] on span "Print" at bounding box center [449, 326] width 18 height 8
click at [388, 327] on span "Close" at bounding box center [393, 326] width 19 height 8
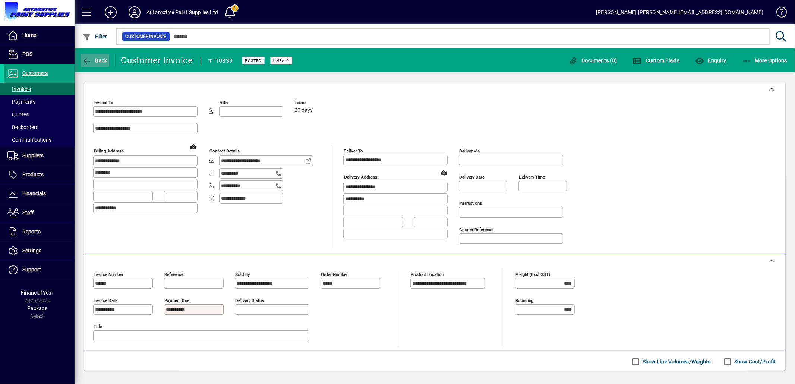
click at [85, 60] on icon "button" at bounding box center [86, 60] width 9 height 7
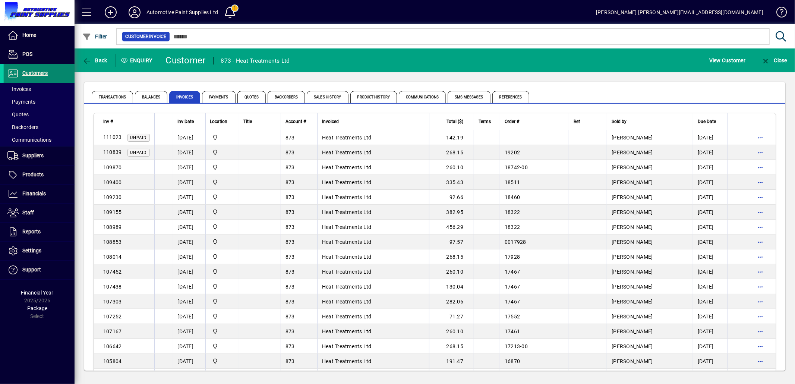
click at [31, 75] on span "Customers" at bounding box center [34, 73] width 25 height 6
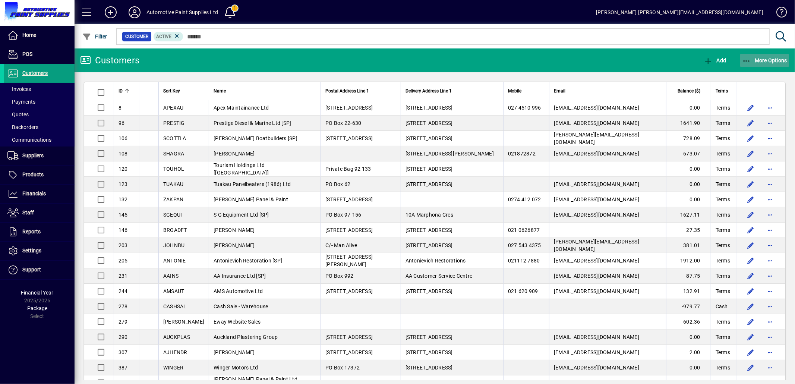
click at [746, 62] on icon "button" at bounding box center [746, 60] width 9 height 7
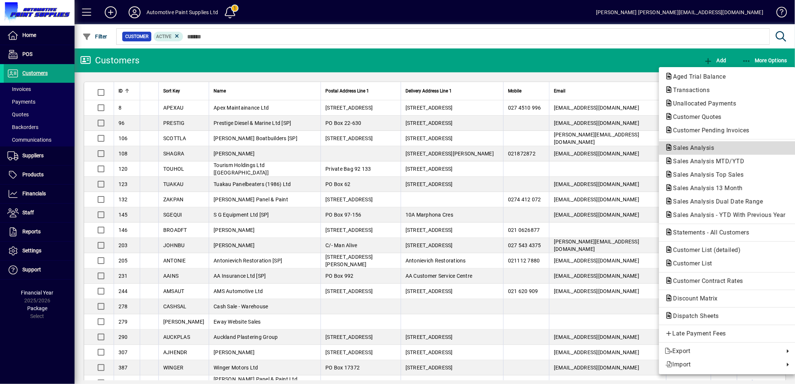
click at [691, 148] on span "Sales Analysis" at bounding box center [691, 147] width 53 height 7
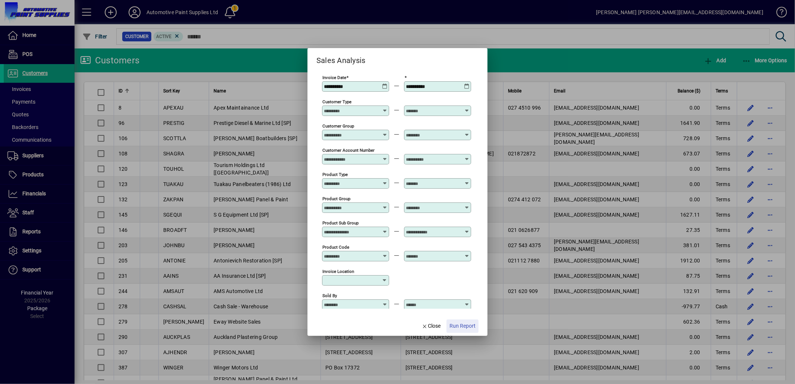
click at [465, 321] on span "button" at bounding box center [463, 326] width 32 height 18
type input "**********"
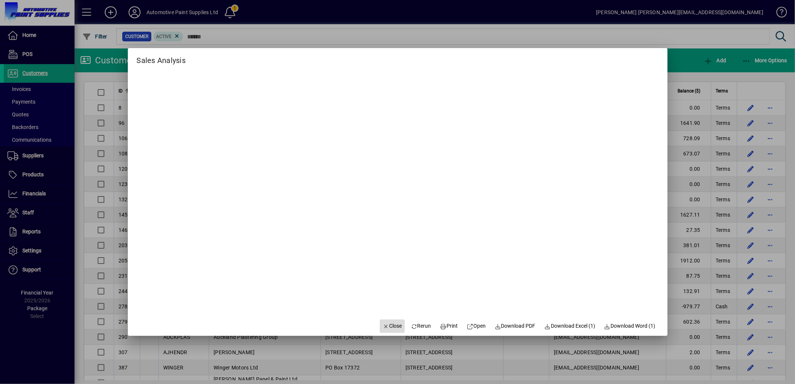
click at [383, 325] on icon "button" at bounding box center [386, 326] width 7 height 5
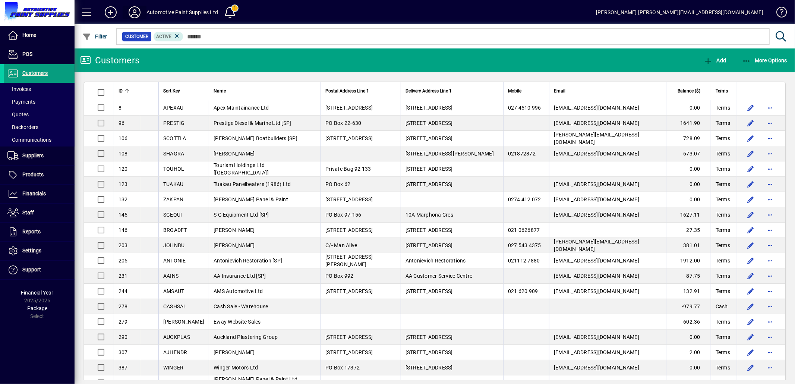
click at [131, 10] on icon at bounding box center [134, 12] width 15 height 12
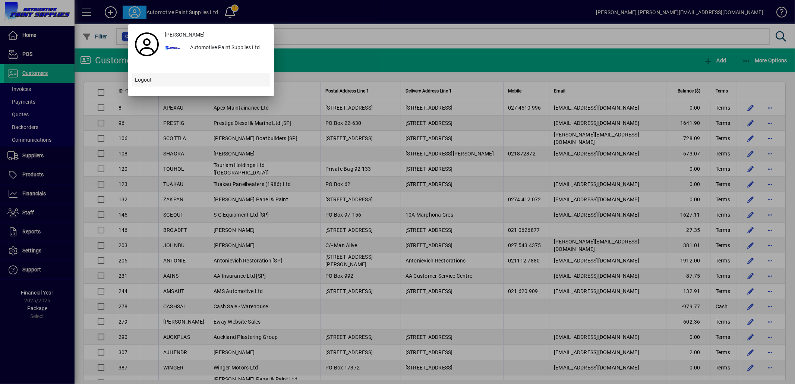
click at [138, 77] on span "Logout" at bounding box center [143, 80] width 17 height 8
